Goal: Task Accomplishment & Management: Use online tool/utility

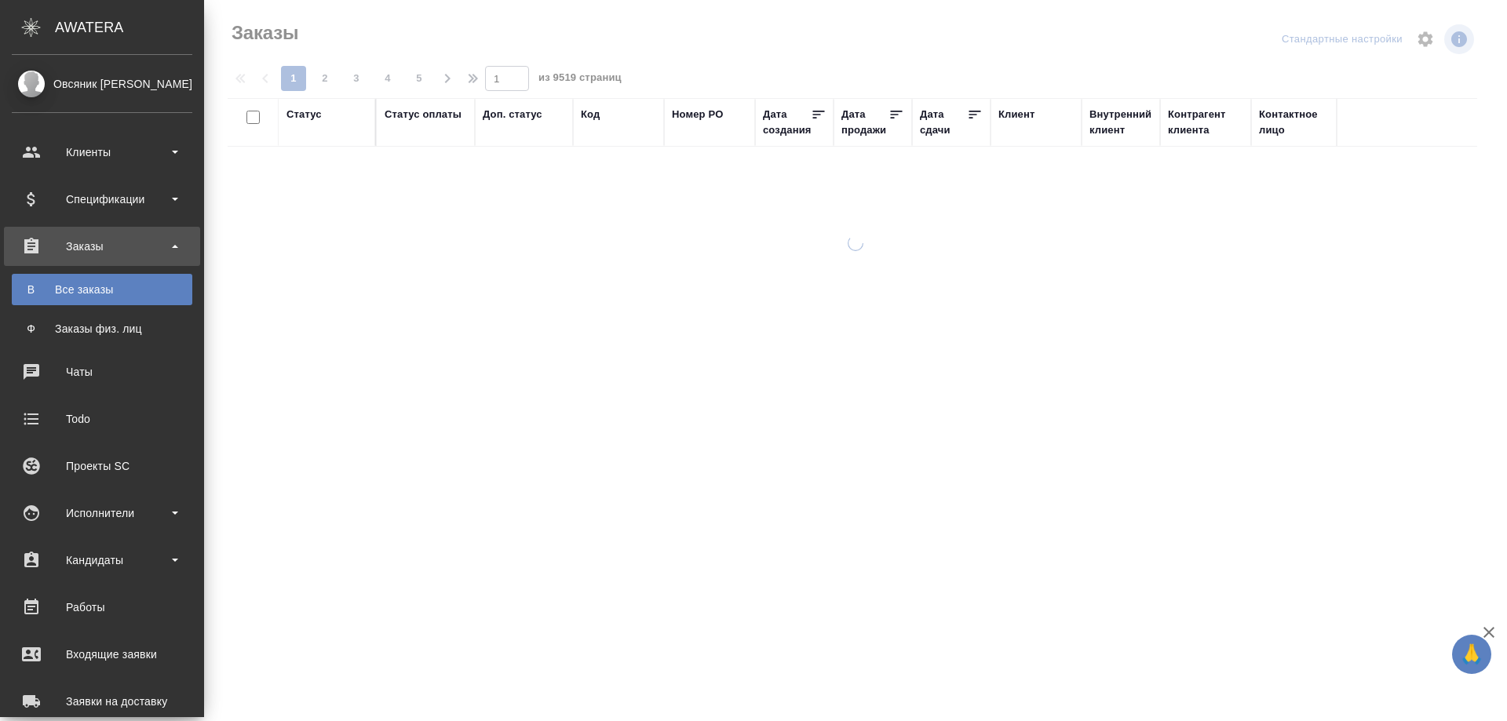
click at [91, 286] on div "Все заказы" at bounding box center [102, 290] width 165 height 16
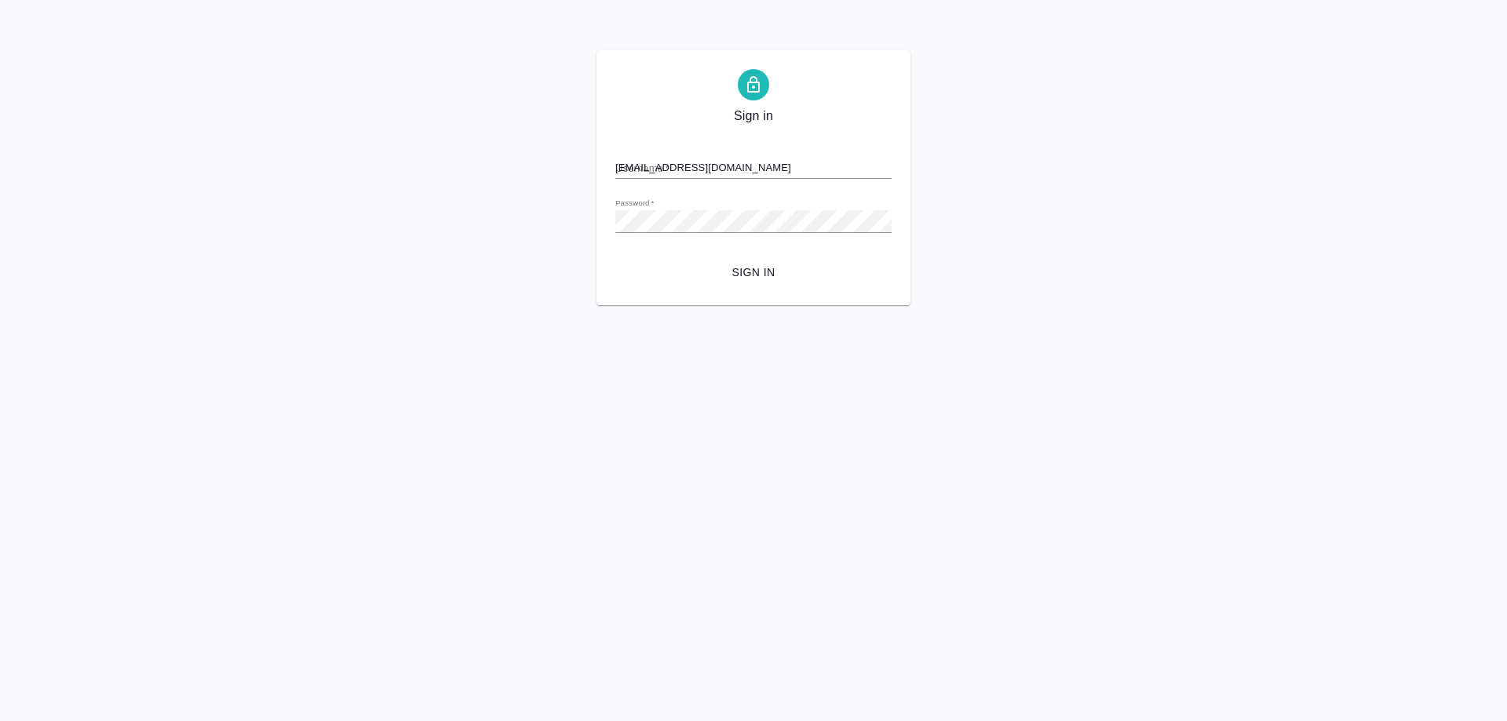
click at [738, 275] on span "Sign in" at bounding box center [753, 273] width 251 height 20
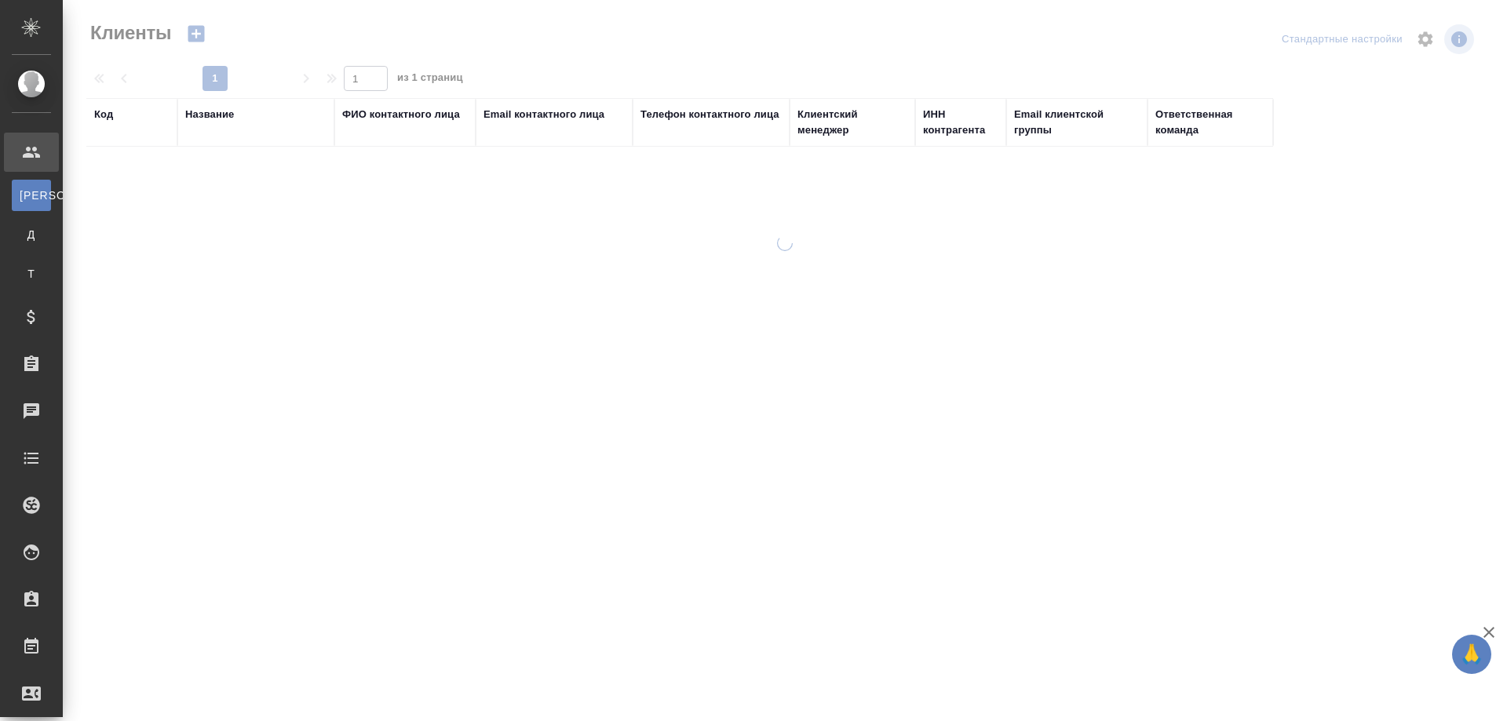
select select "RU"
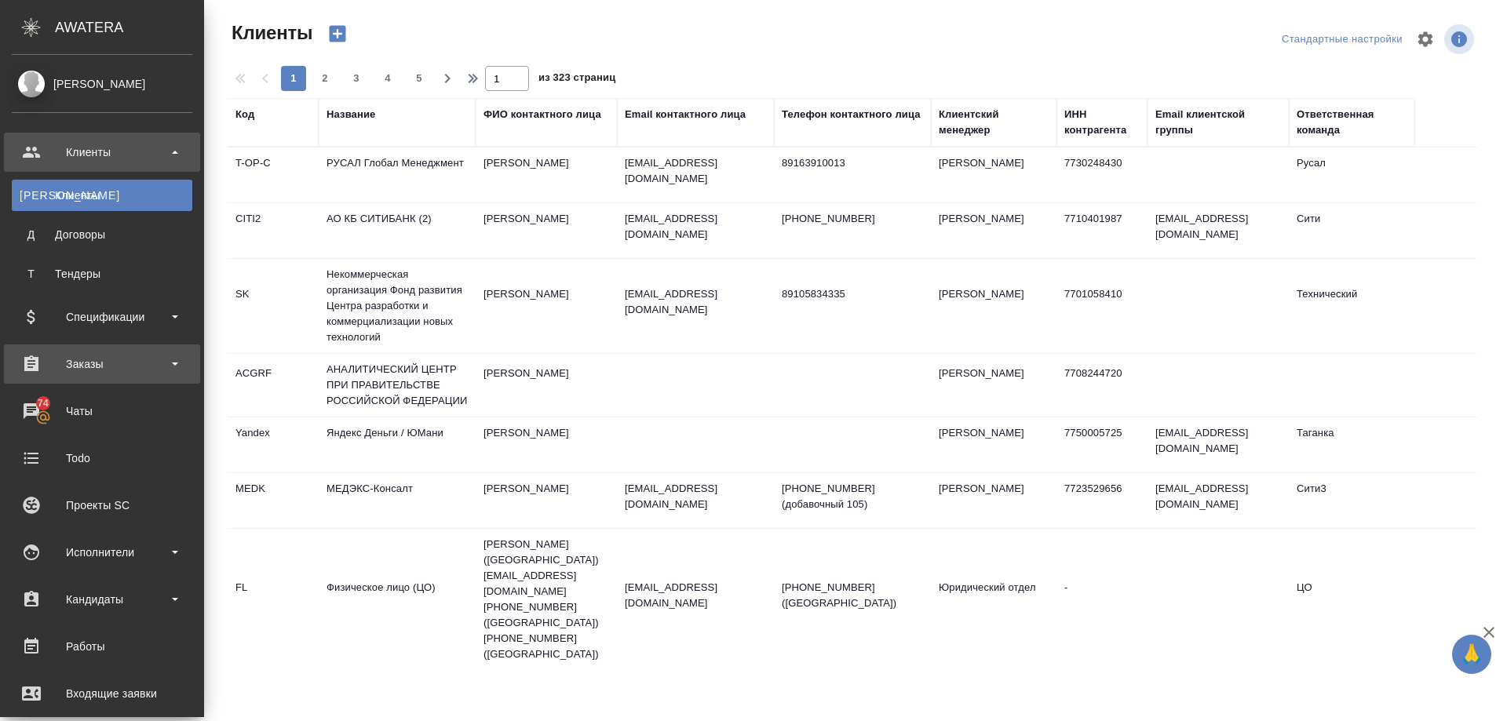
click at [75, 366] on div "Заказы" at bounding box center [102, 364] width 180 height 24
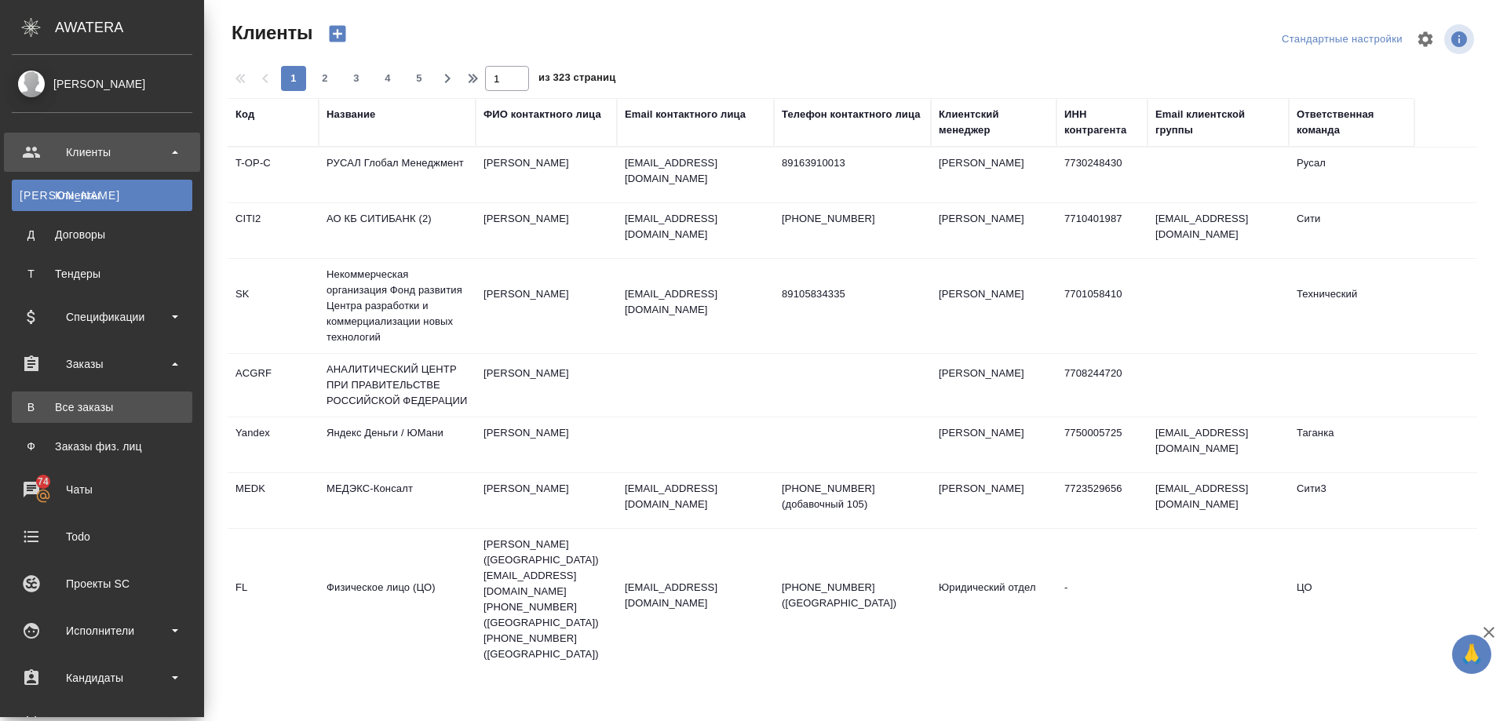
click at [77, 409] on div "Все заказы" at bounding box center [102, 407] width 165 height 16
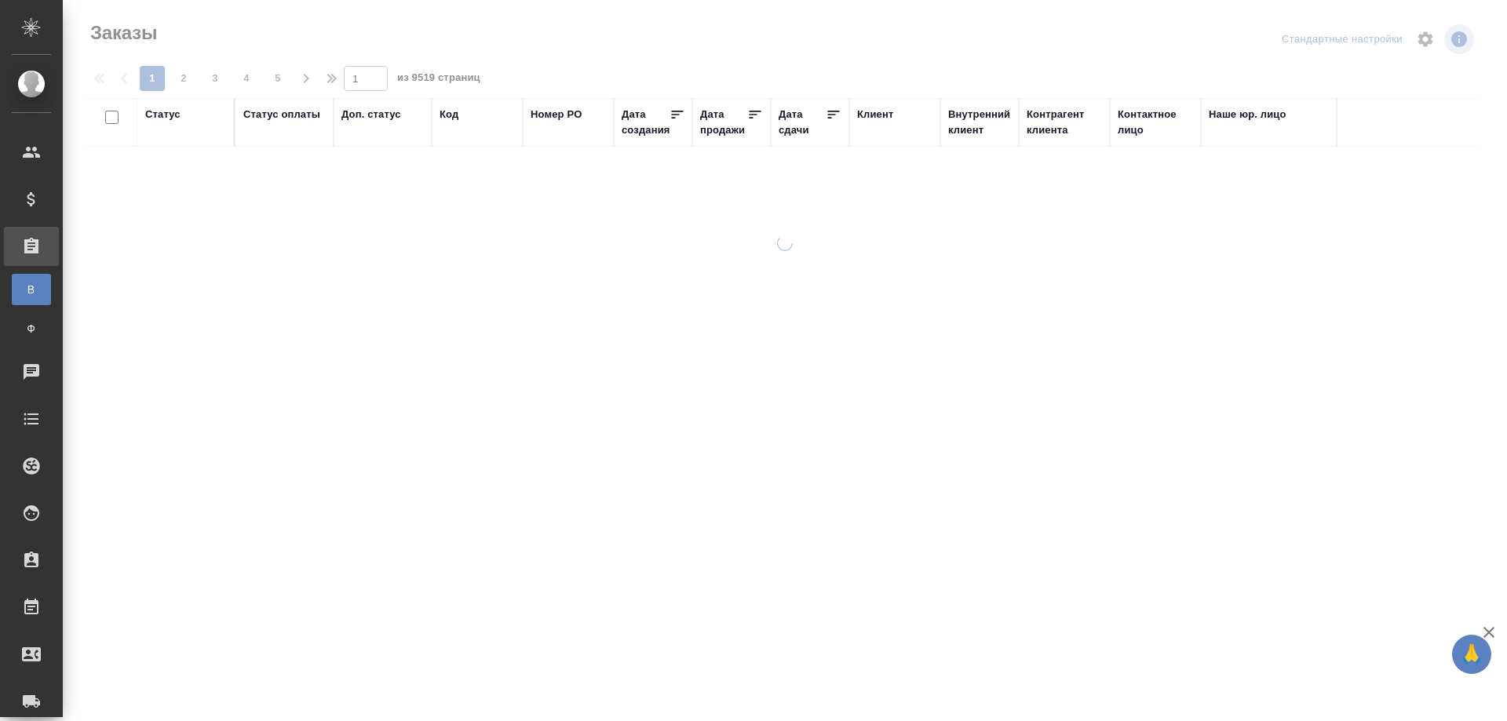
click at [873, 115] on div "Клиент" at bounding box center [875, 115] width 36 height 16
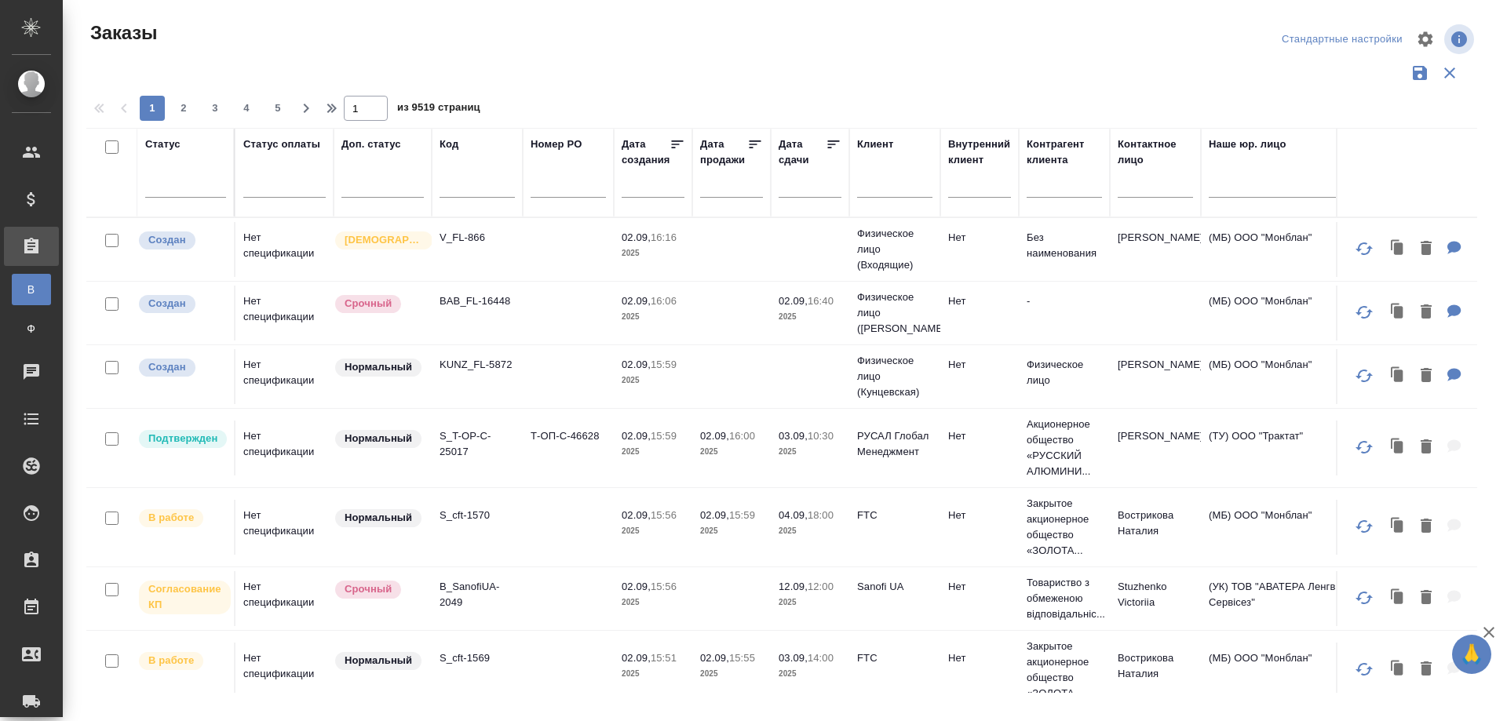
click at [869, 183] on input "text" at bounding box center [894, 188] width 75 height 20
paste input "sanofi ua"
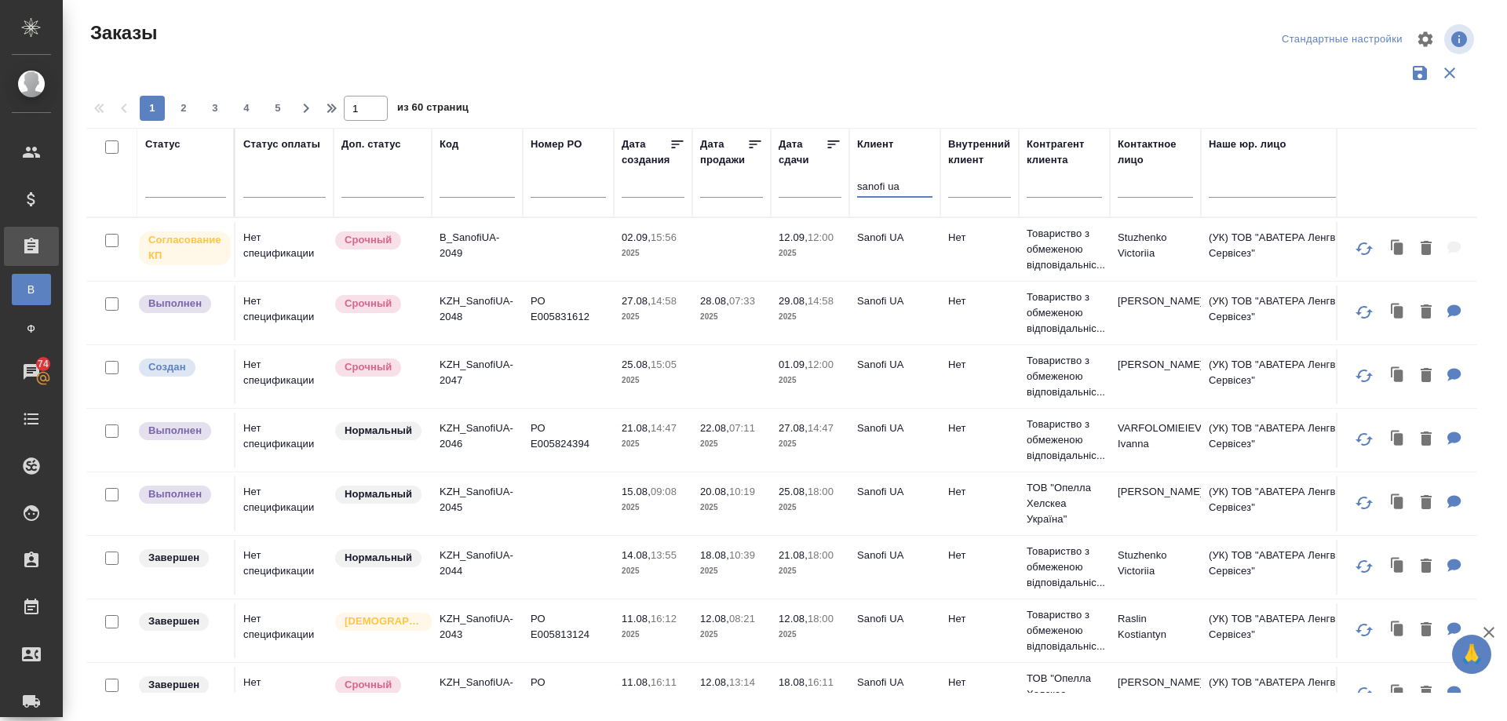
type input "sanofi ua"
